Goal: Task Accomplishment & Management: Use online tool/utility

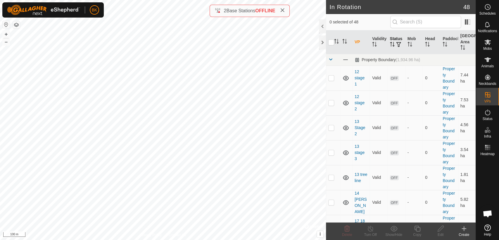
checkbox input "true"
click at [415, 226] on icon at bounding box center [417, 228] width 6 height 6
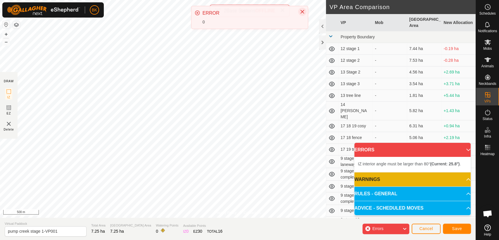
click at [305, 9] on button "Close" at bounding box center [302, 12] width 8 height 8
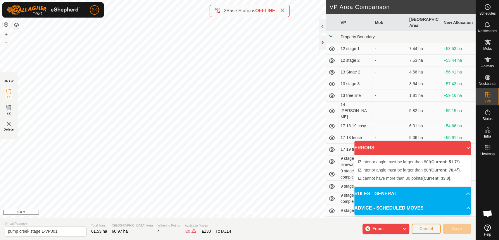
click at [330, 153] on div "Privacy Policy Contact Us Status: OFF Type: Inclusion Zone + – ⇧ i © Mapbox , ©…" at bounding box center [238, 120] width 476 height 240
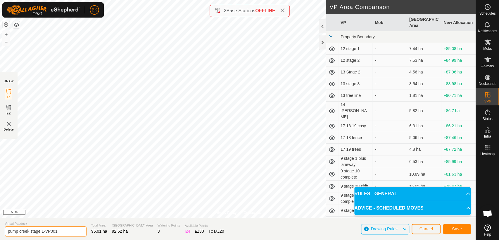
click at [43, 230] on input "pump creek stage 1-VP001" at bounding box center [46, 231] width 82 height 10
type input "pump creek stage 1 move-VP001"
click at [452, 228] on span "Save" at bounding box center [457, 228] width 10 height 5
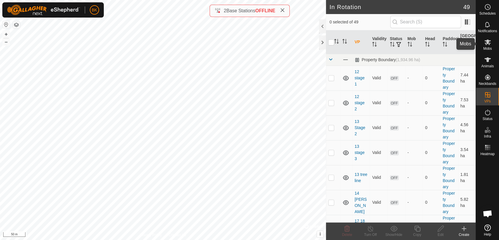
click at [481, 45] on div "Mobs" at bounding box center [487, 44] width 23 height 18
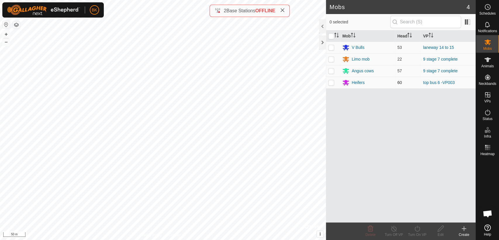
click at [332, 82] on p-checkbox at bounding box center [331, 82] width 6 height 5
checkbox input "true"
click at [415, 225] on icon at bounding box center [417, 228] width 7 height 7
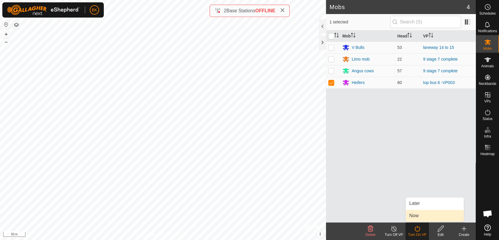
click at [412, 214] on link "Now" at bounding box center [435, 216] width 58 height 12
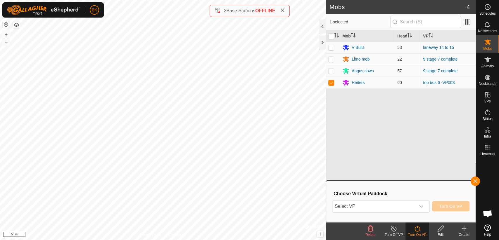
click at [391, 199] on div "Select VP Turn On VP" at bounding box center [400, 206] width 137 height 14
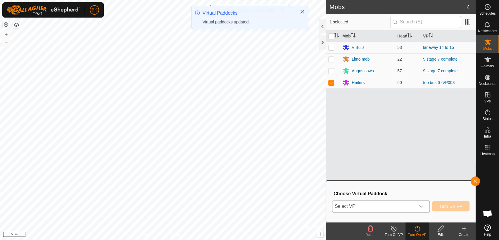
click at [396, 204] on span "Select VP" at bounding box center [373, 206] width 83 height 12
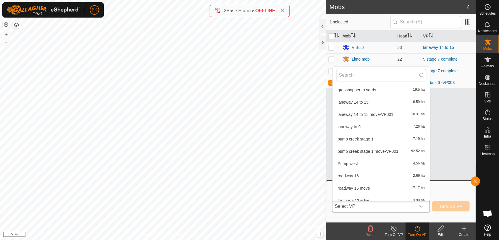
scroll to position [408, 0]
click at [362, 150] on li "pump creek stage 1 move-VP001 92.52 ha" at bounding box center [381, 150] width 97 height 12
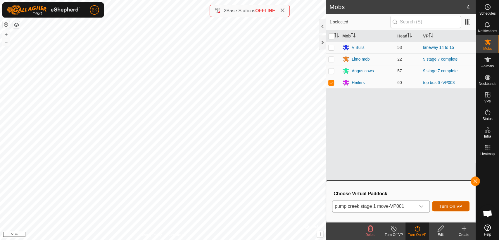
click at [458, 208] on span "Turn On VP" at bounding box center [450, 206] width 23 height 5
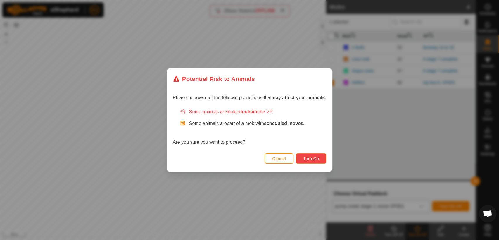
click at [313, 159] on span "Turn On" at bounding box center [311, 158] width 16 height 5
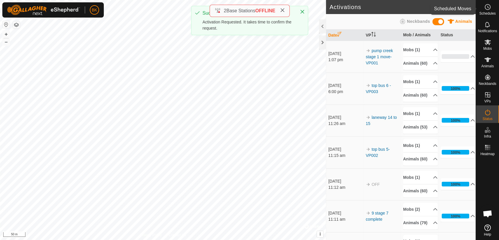
click at [481, 6] on icon at bounding box center [487, 7] width 7 height 7
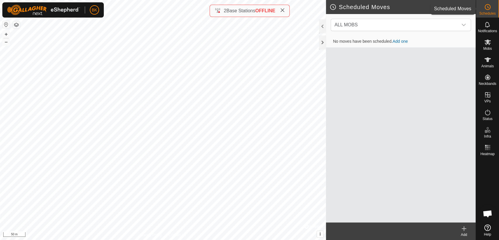
click at [481, 12] on div "Schedules" at bounding box center [487, 9] width 23 height 18
click at [481, 10] on div "Schedules" at bounding box center [487, 9] width 23 height 18
click at [481, 113] on icon at bounding box center [487, 112] width 7 height 7
click at [481, 107] on div "Status" at bounding box center [487, 114] width 23 height 18
click at [481, 120] on div "Status" at bounding box center [487, 114] width 23 height 18
